Goal: Task Accomplishment & Management: Manage account settings

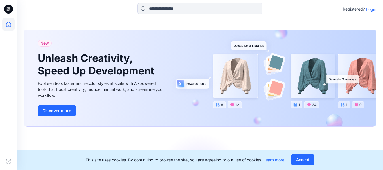
click at [370, 10] on p "Login" at bounding box center [371, 9] width 10 height 6
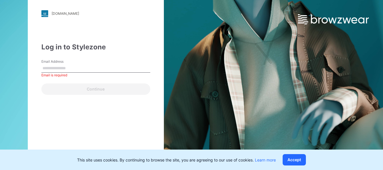
click at [62, 119] on div "[DOMAIN_NAME] Loading... Log in to Stylezone Email Address Email is required Co…" at bounding box center [96, 85] width 136 height 177
click at [58, 67] on input "Email Address" at bounding box center [95, 68] width 109 height 8
type input "**********"
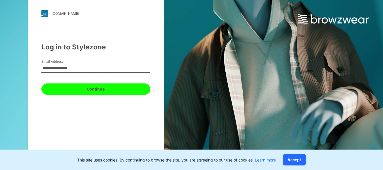
click at [91, 90] on button "Continue" at bounding box center [95, 88] width 109 height 11
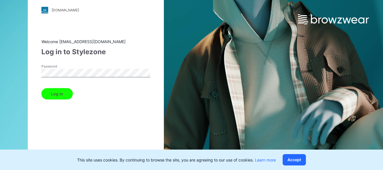
click at [57, 90] on button "Log in" at bounding box center [56, 93] width 31 height 11
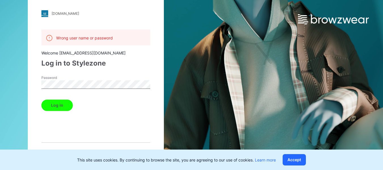
click at [31, 82] on div "[DOMAIN_NAME] Loading... Wrong user name or password Welcome [EMAIL_ADDRESS][DO…" at bounding box center [96, 85] width 136 height 177
click at [50, 105] on button "Log in" at bounding box center [56, 104] width 31 height 11
click at [36, 83] on div "[DOMAIN_NAME] Loading... Wrong user name or password Welcome [EMAIL_ADDRESS][DO…" at bounding box center [96, 85] width 136 height 177
